Goal: Check status: Check status

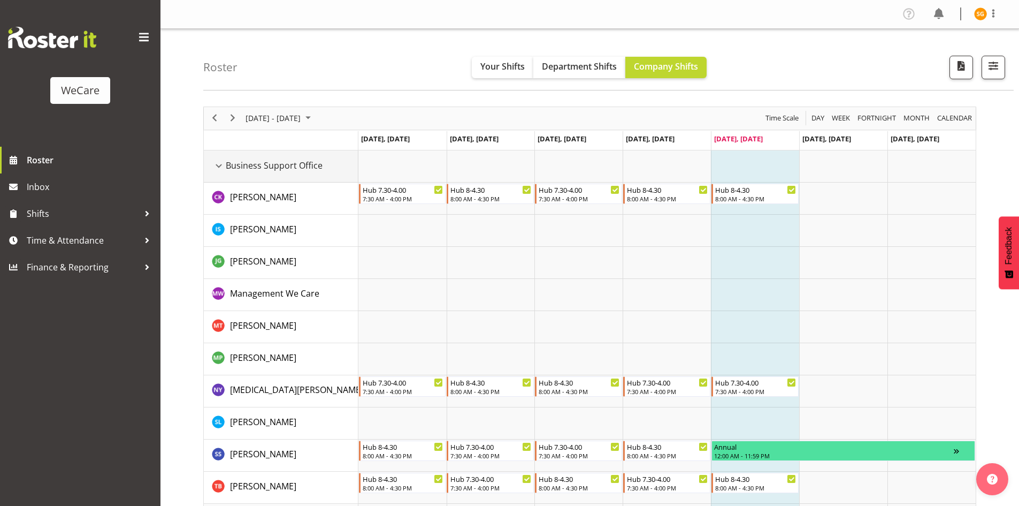
click at [217, 166] on div "Business Support Office resource" at bounding box center [219, 166] width 14 height 14
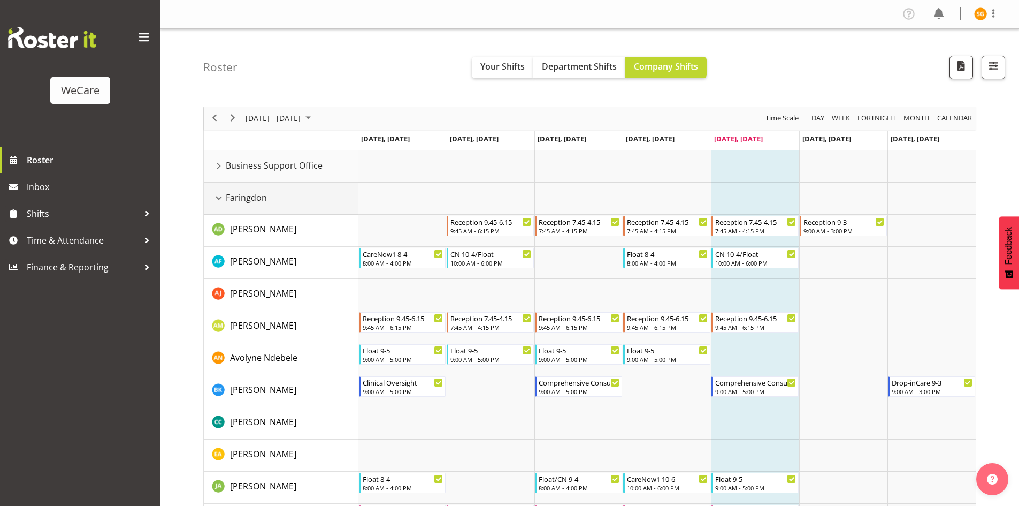
click at [220, 196] on div "Faringdon resource" at bounding box center [219, 198] width 14 height 14
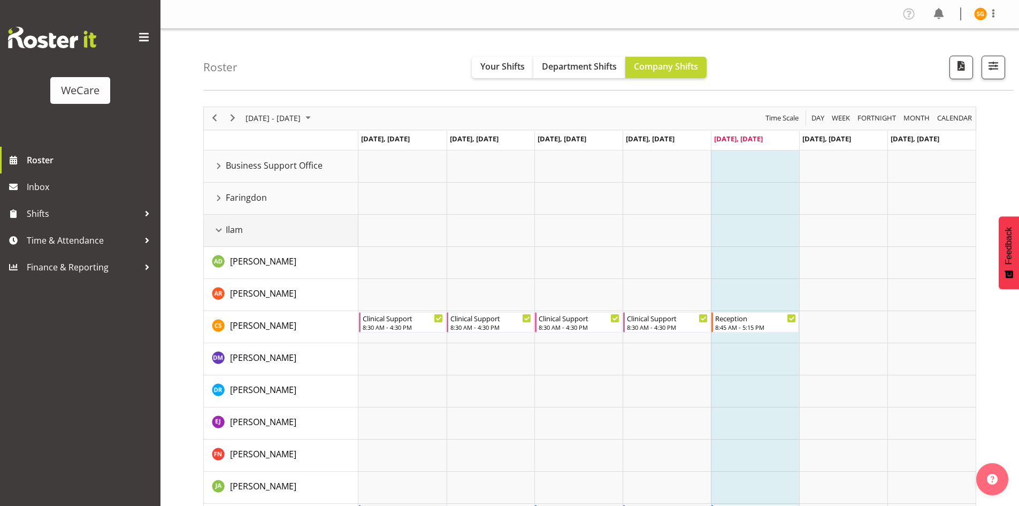
click at [220, 231] on div "Ilam resource" at bounding box center [219, 230] width 14 height 14
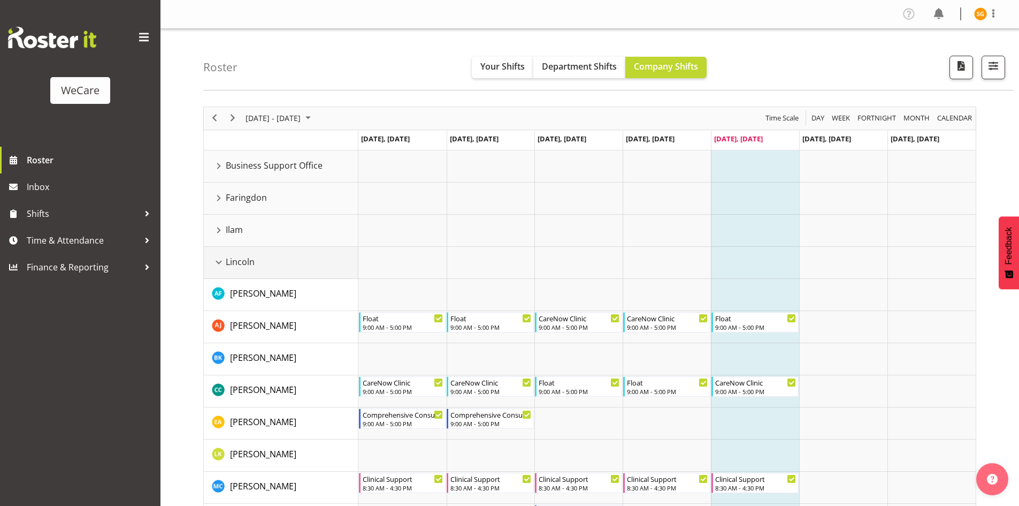
click at [217, 265] on div "Lincoln resource" at bounding box center [219, 262] width 14 height 14
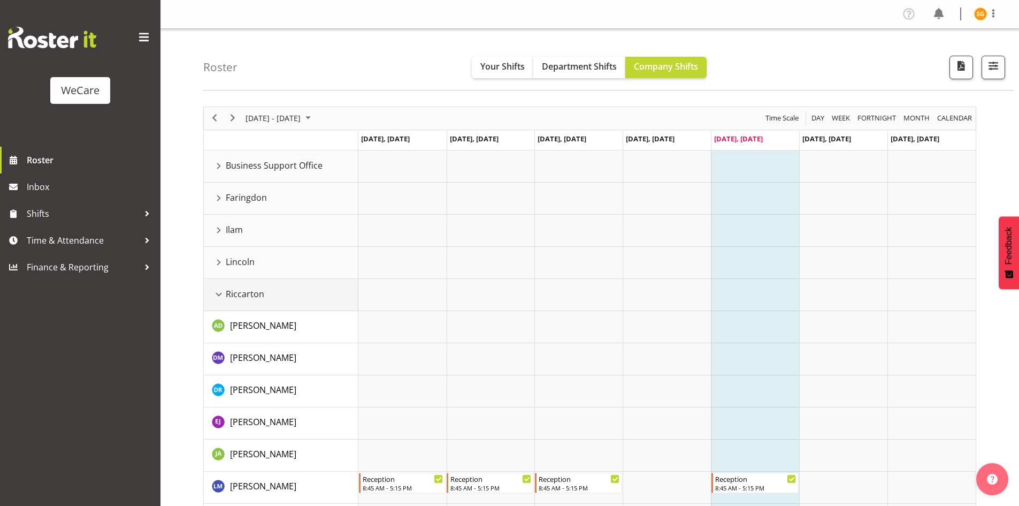
click at [217, 295] on div "Riccarton resource" at bounding box center [219, 294] width 14 height 14
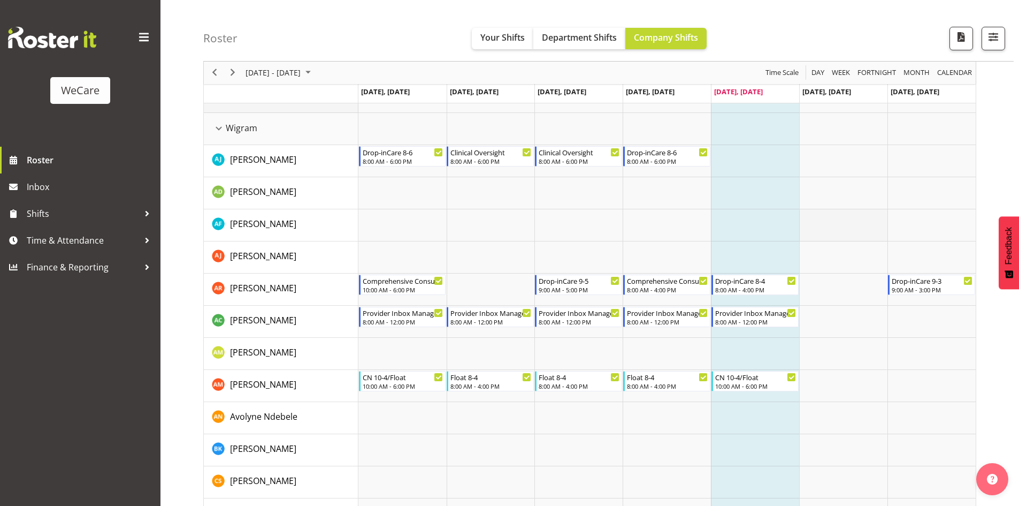
scroll to position [214, 0]
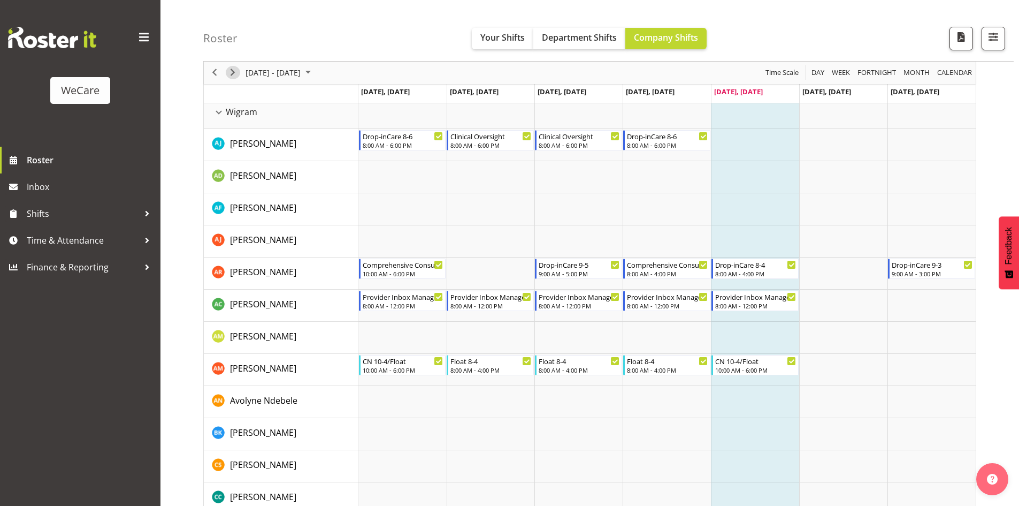
drag, startPoint x: 233, startPoint y: 72, endPoint x: 628, endPoint y: 233, distance: 426.7
click at [233, 72] on span "Next" at bounding box center [232, 72] width 13 height 13
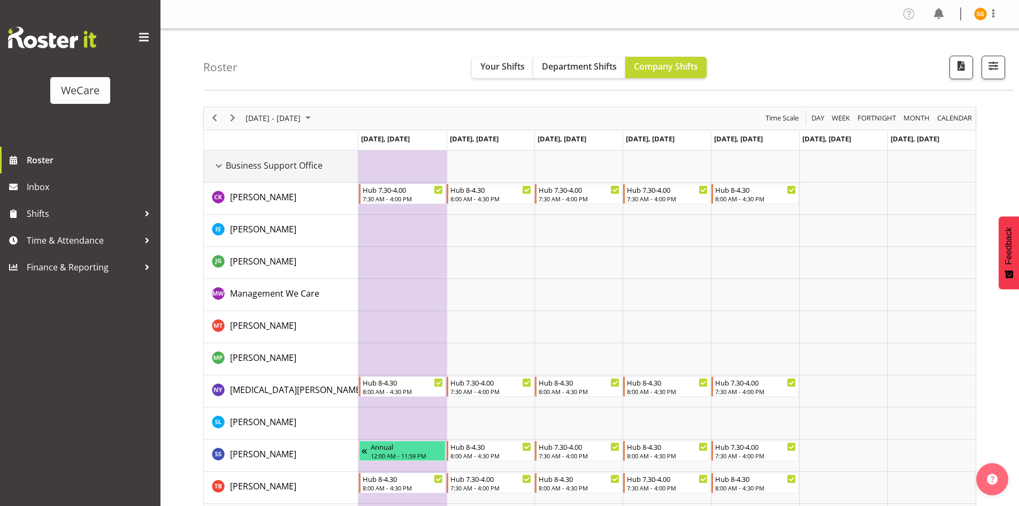
click at [220, 166] on div "Business Support Office resource" at bounding box center [219, 166] width 14 height 14
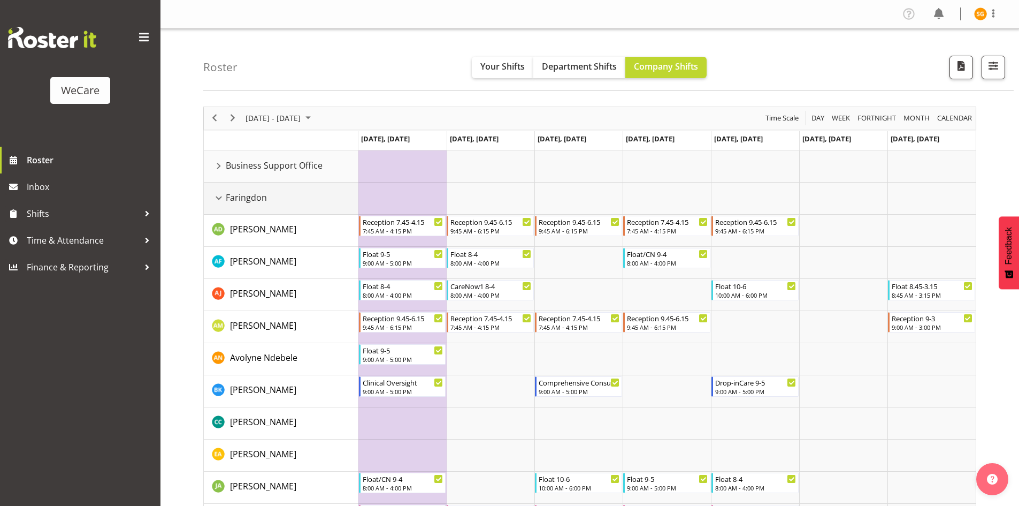
click at [217, 202] on div "Faringdon resource" at bounding box center [219, 198] width 14 height 14
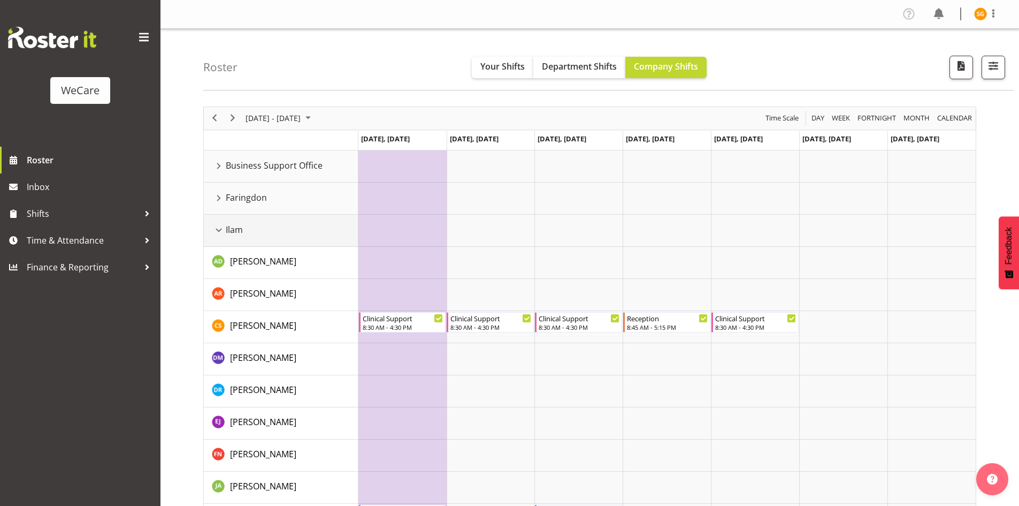
click at [218, 233] on div "Ilam resource" at bounding box center [219, 230] width 14 height 14
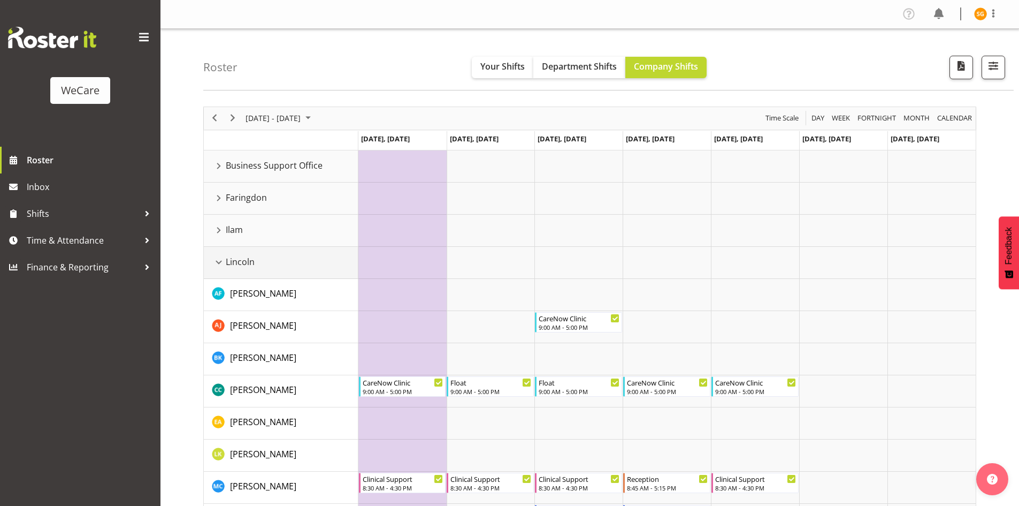
click at [216, 263] on div "Lincoln resource" at bounding box center [219, 262] width 14 height 14
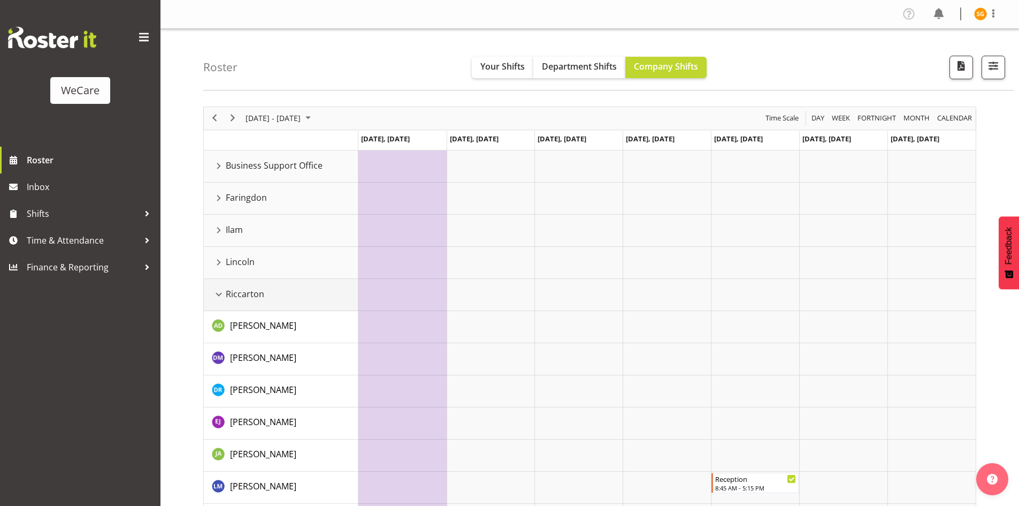
click at [223, 301] on div "Riccarton resource" at bounding box center [219, 294] width 14 height 14
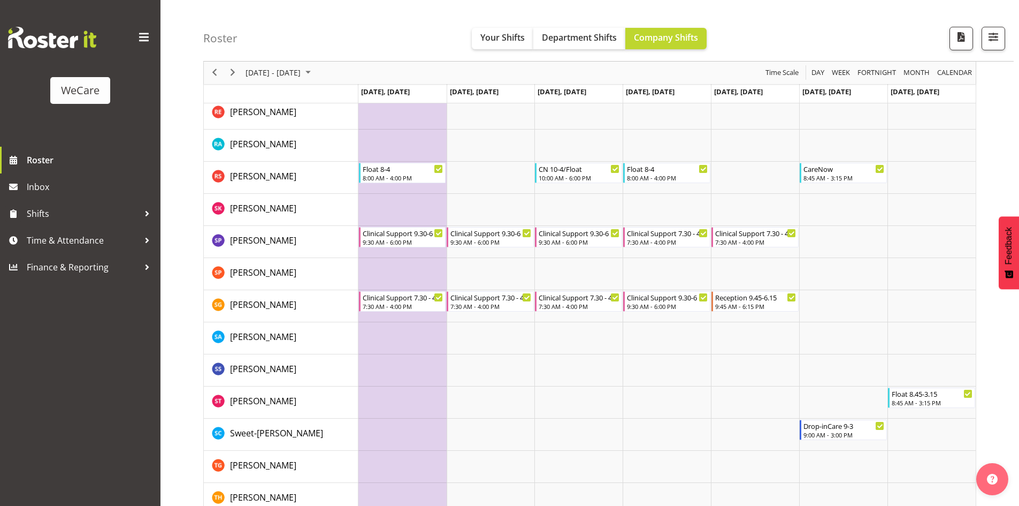
scroll to position [1391, 0]
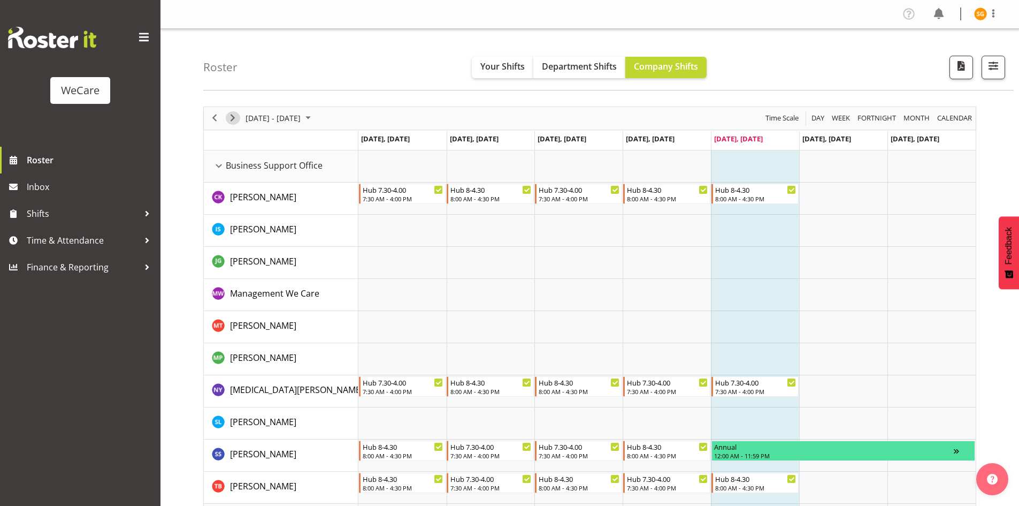
click at [234, 118] on span "Next" at bounding box center [232, 117] width 13 height 13
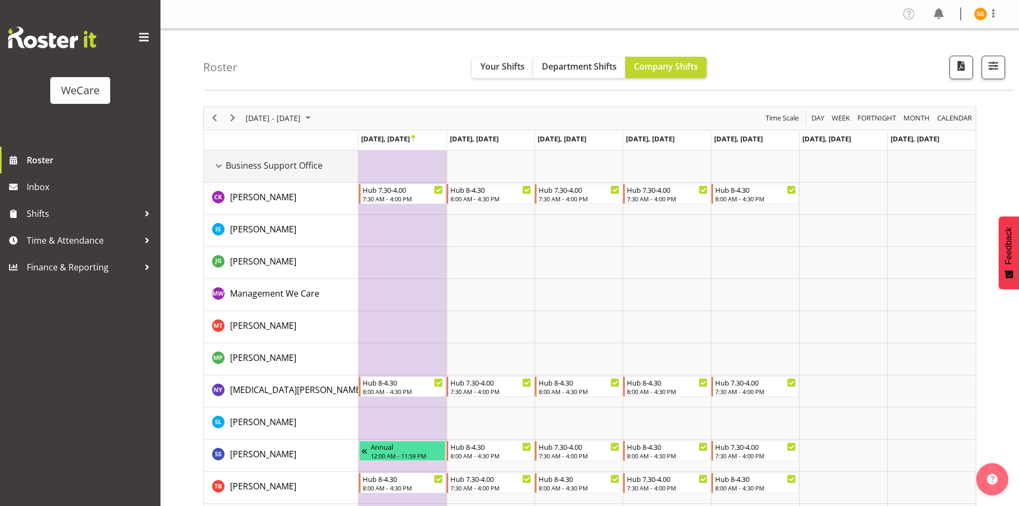
click at [216, 167] on div "Business Support Office resource" at bounding box center [219, 166] width 14 height 14
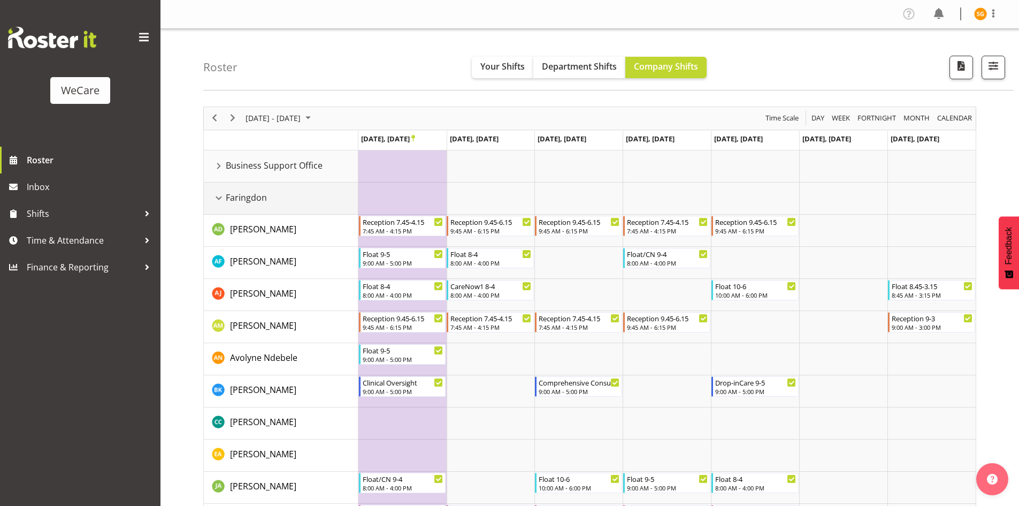
click at [217, 192] on div "Faringdon resource" at bounding box center [219, 198] width 14 height 14
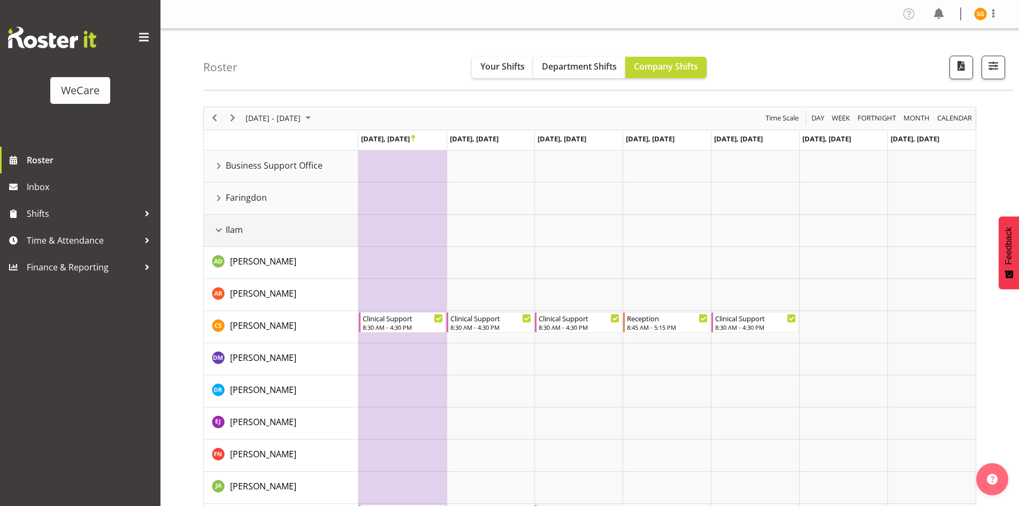
click at [217, 230] on div "Ilam resource" at bounding box center [219, 230] width 14 height 14
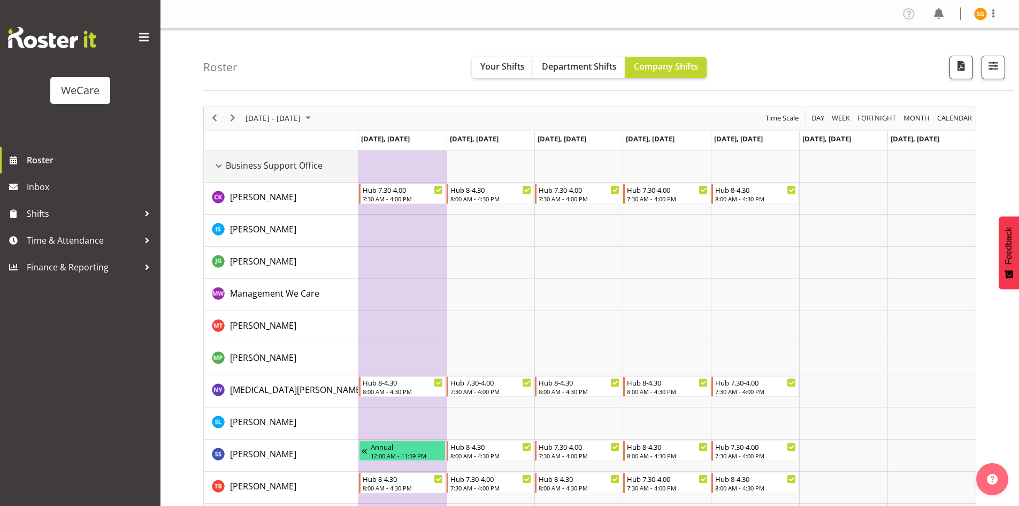
click at [225, 169] on div "Business Support Office resource" at bounding box center [219, 166] width 14 height 14
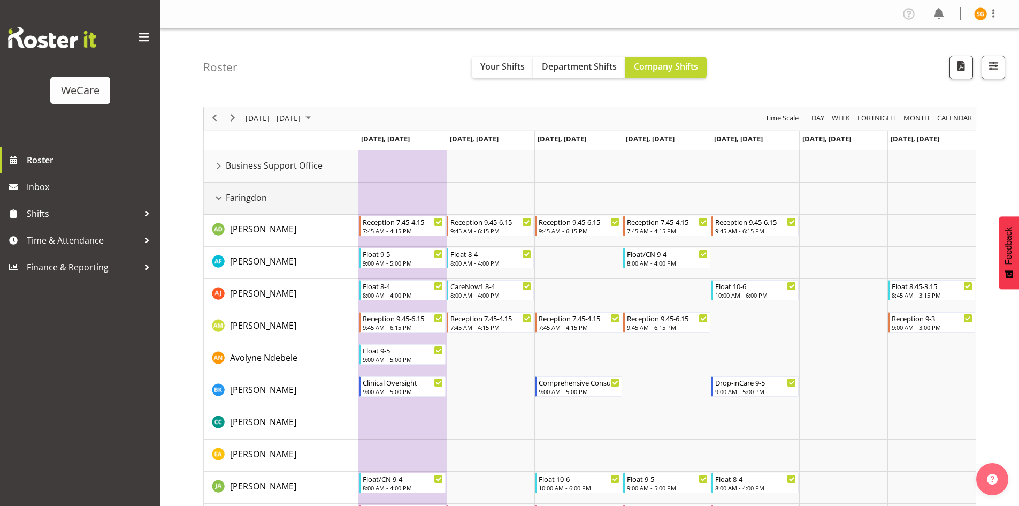
click at [221, 200] on div "Faringdon resource" at bounding box center [219, 198] width 14 height 14
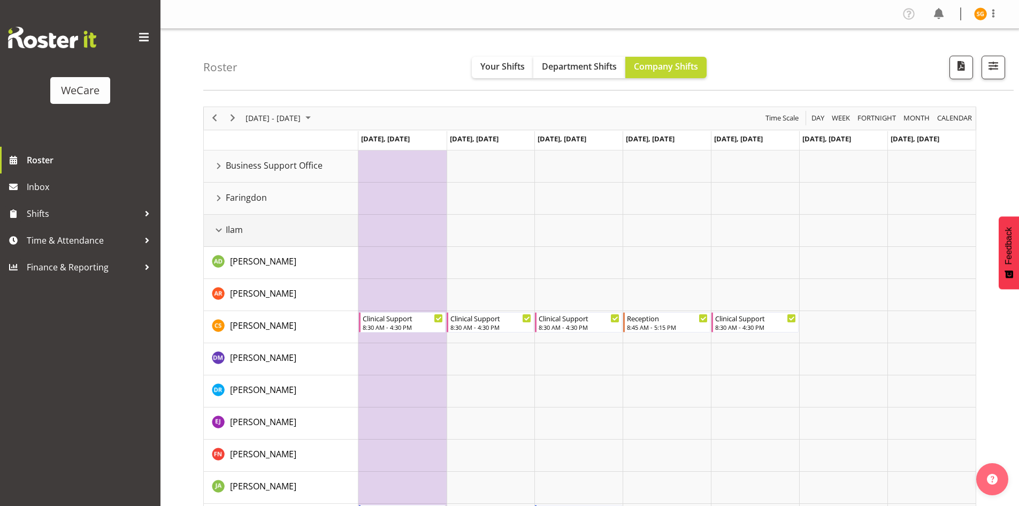
click at [213, 234] on div "Ilam resource" at bounding box center [219, 230] width 14 height 14
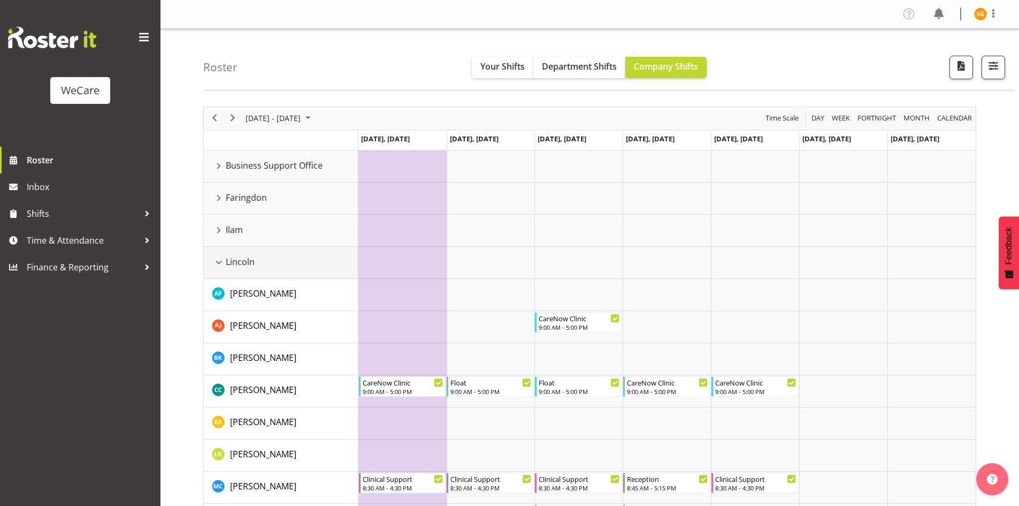
click at [220, 261] on div "Lincoln resource" at bounding box center [219, 262] width 14 height 14
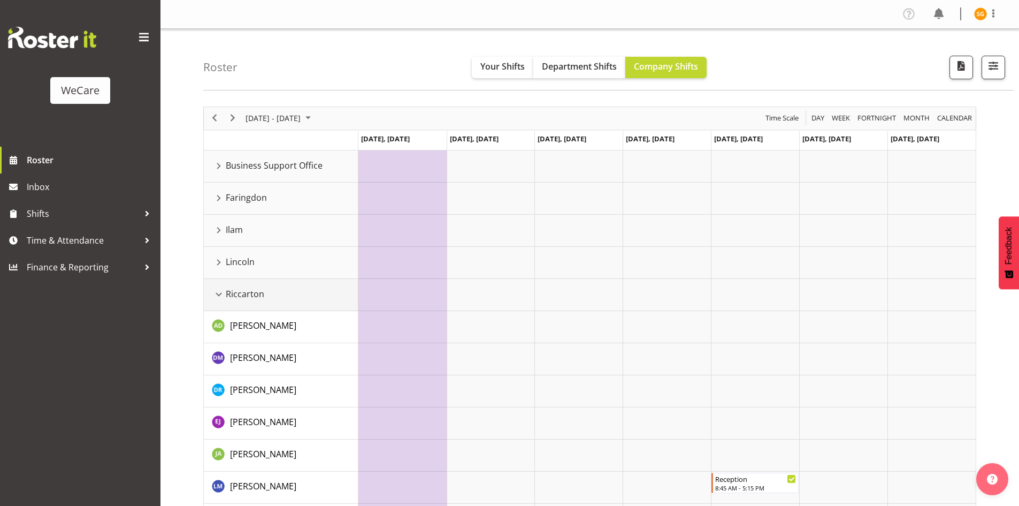
click at [221, 299] on div "Riccarton resource" at bounding box center [219, 294] width 14 height 14
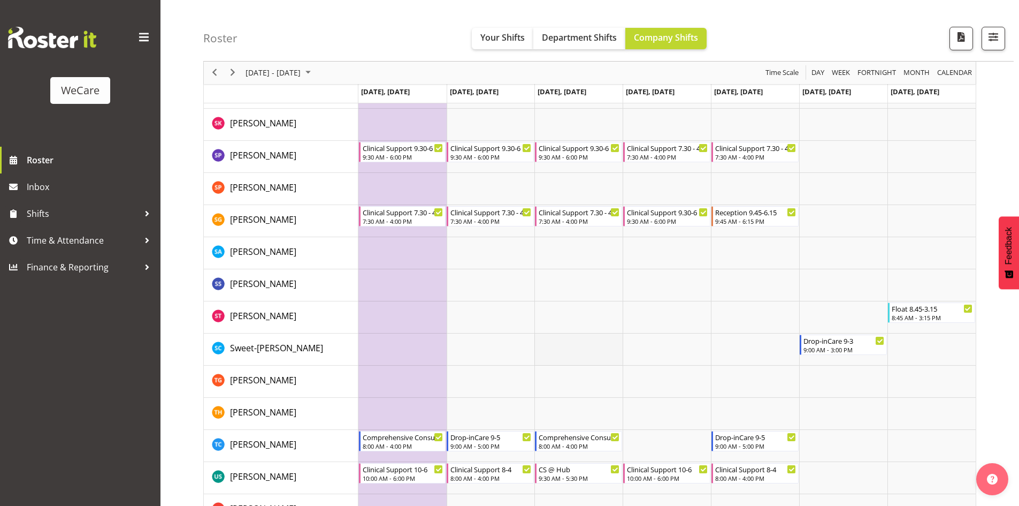
scroll to position [1461, 0]
